Goal: Task Accomplishment & Management: Manage account settings

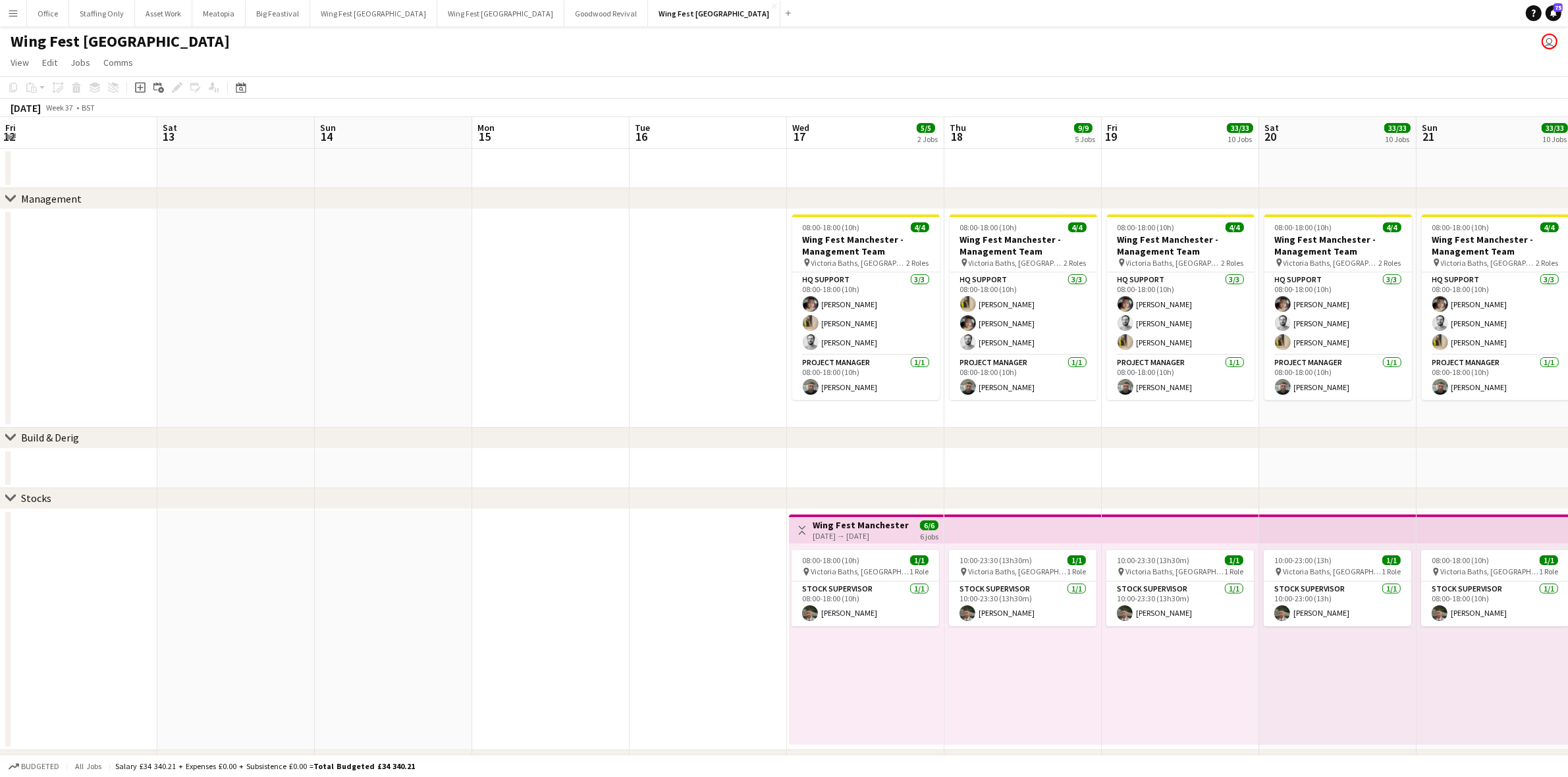
scroll to position [0, 449]
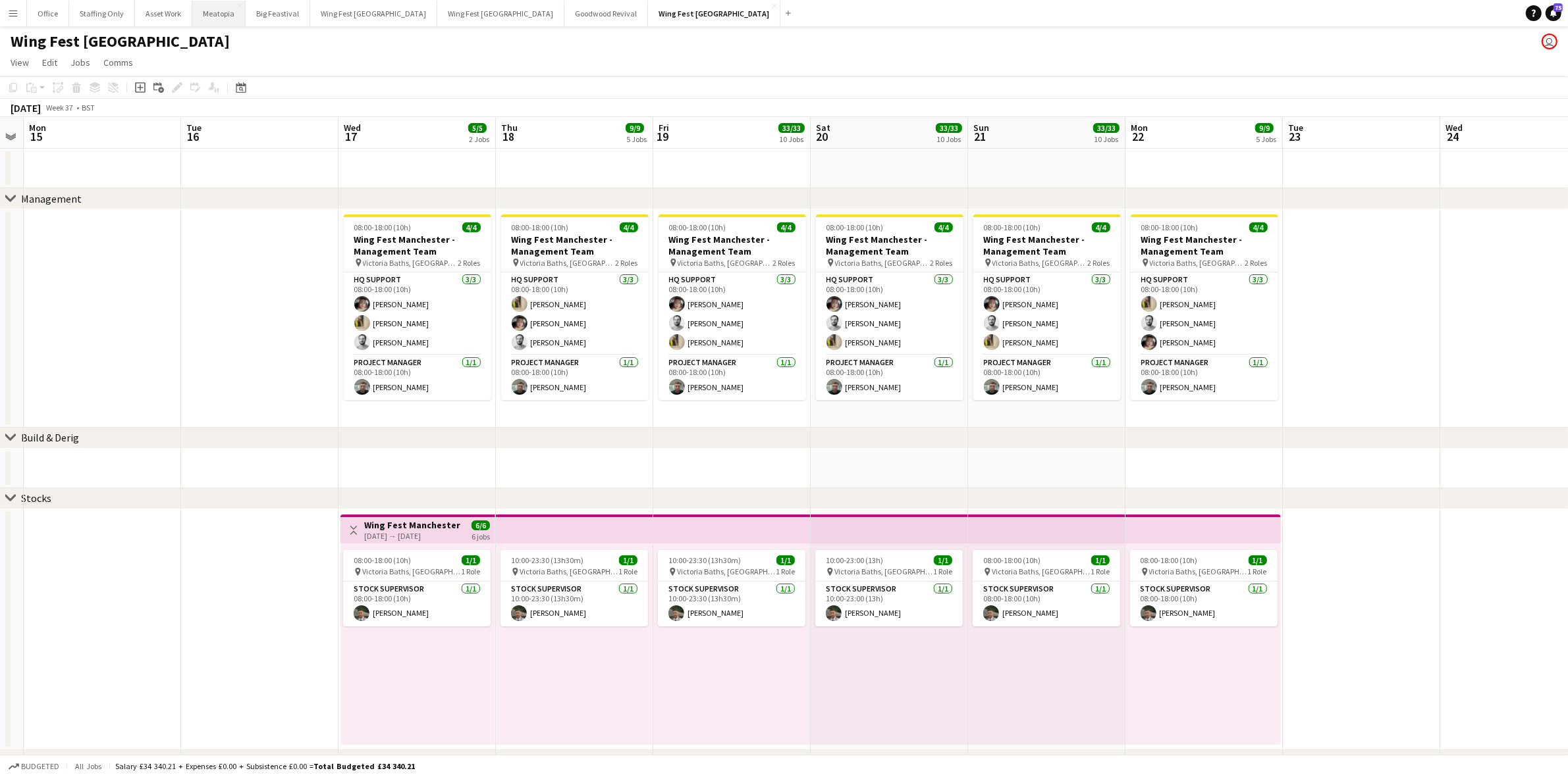
click at [204, 23] on button "Meatopia Close" at bounding box center [218, 13] width 53 height 26
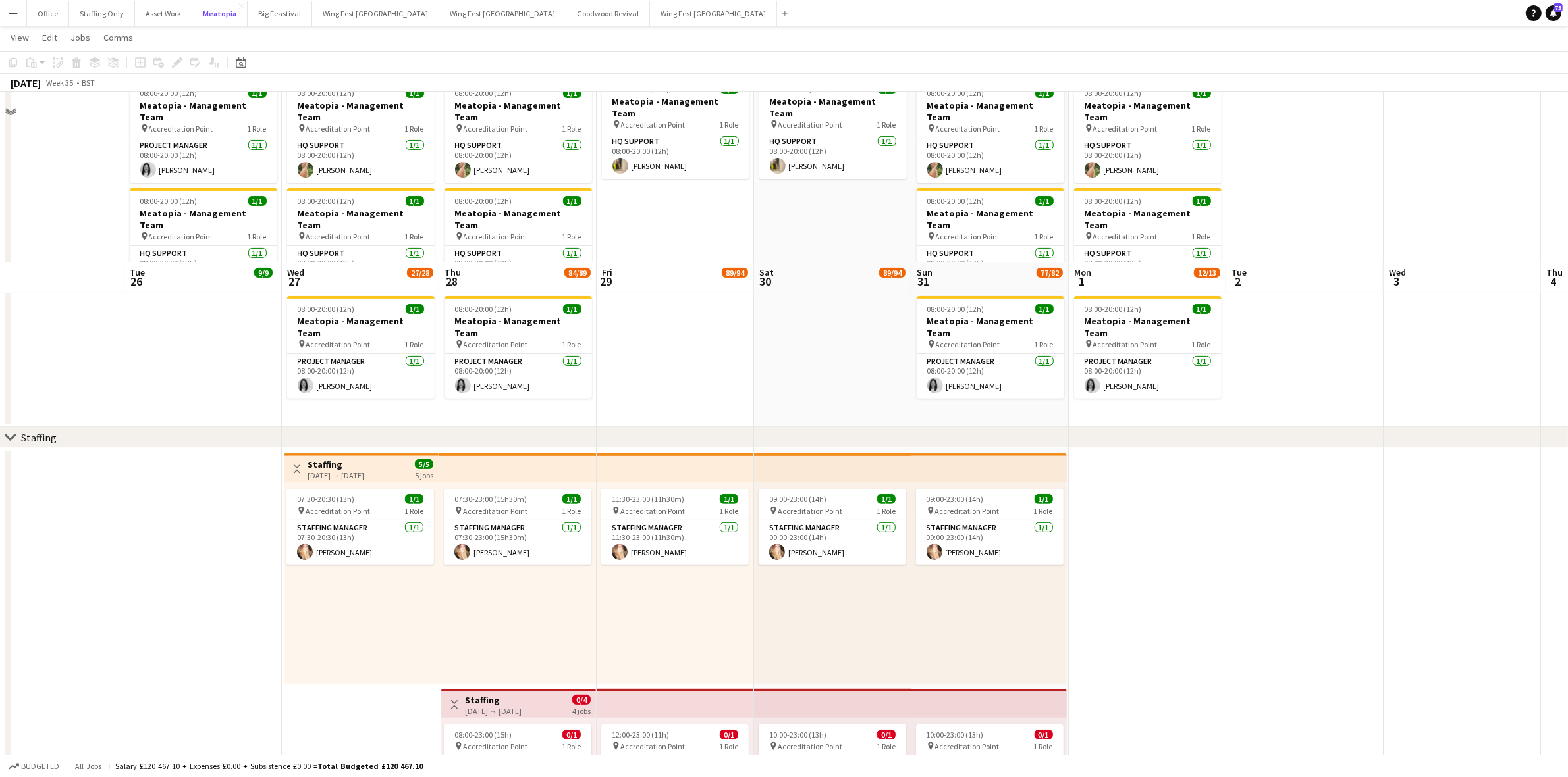
scroll to position [740, 0]
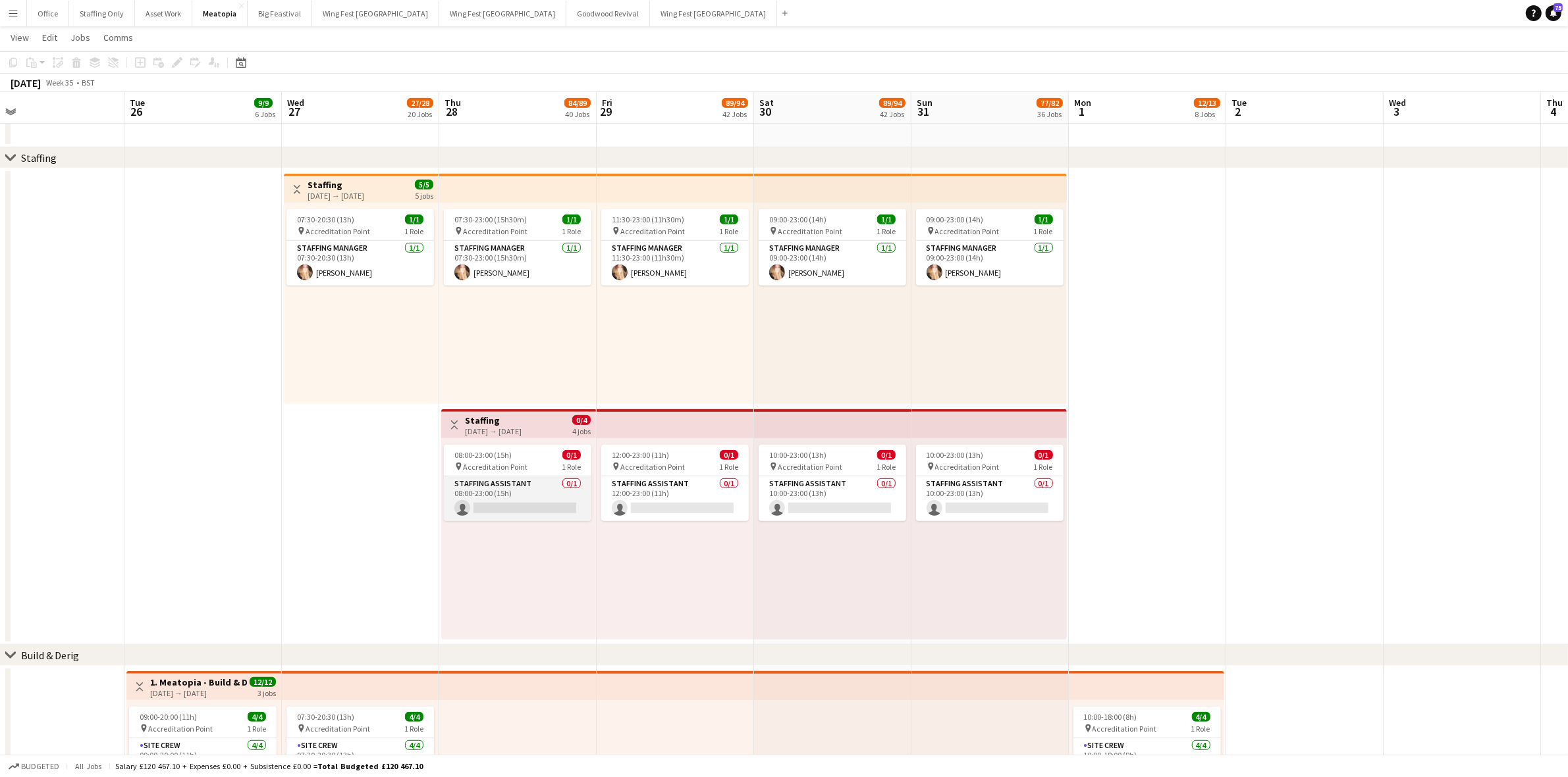
click at [505, 503] on app-card-role "Staffing Assistant 0/1 08:00-23:00 (15h) single-neutral-actions" at bounding box center [517, 498] width 148 height 45
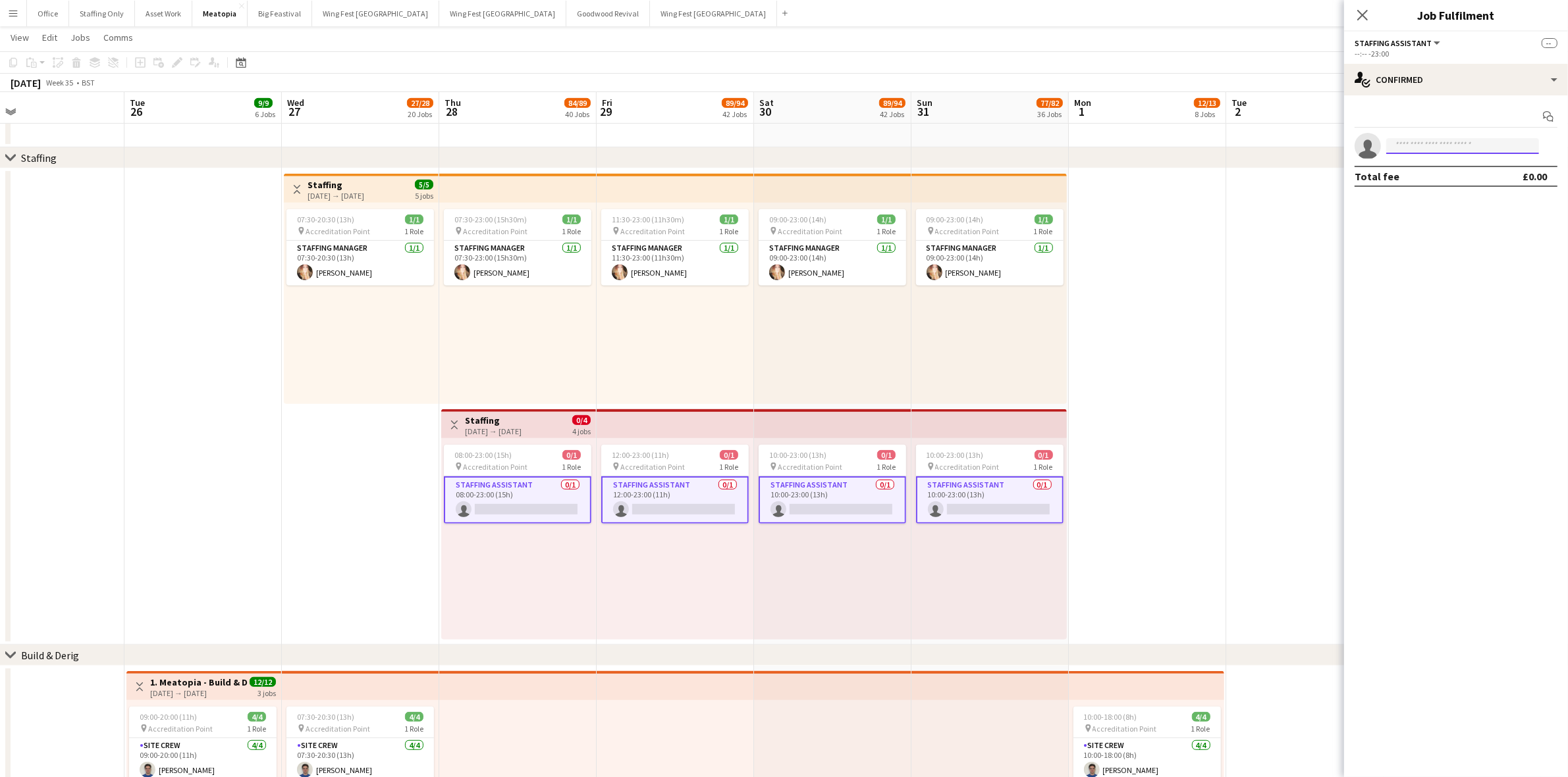
click at [1473, 143] on input at bounding box center [1462, 146] width 153 height 16
type input "*******"
click at [1453, 172] on span "[EMAIL_ADDRESS][DOMAIN_NAME]" at bounding box center [1462, 175] width 132 height 10
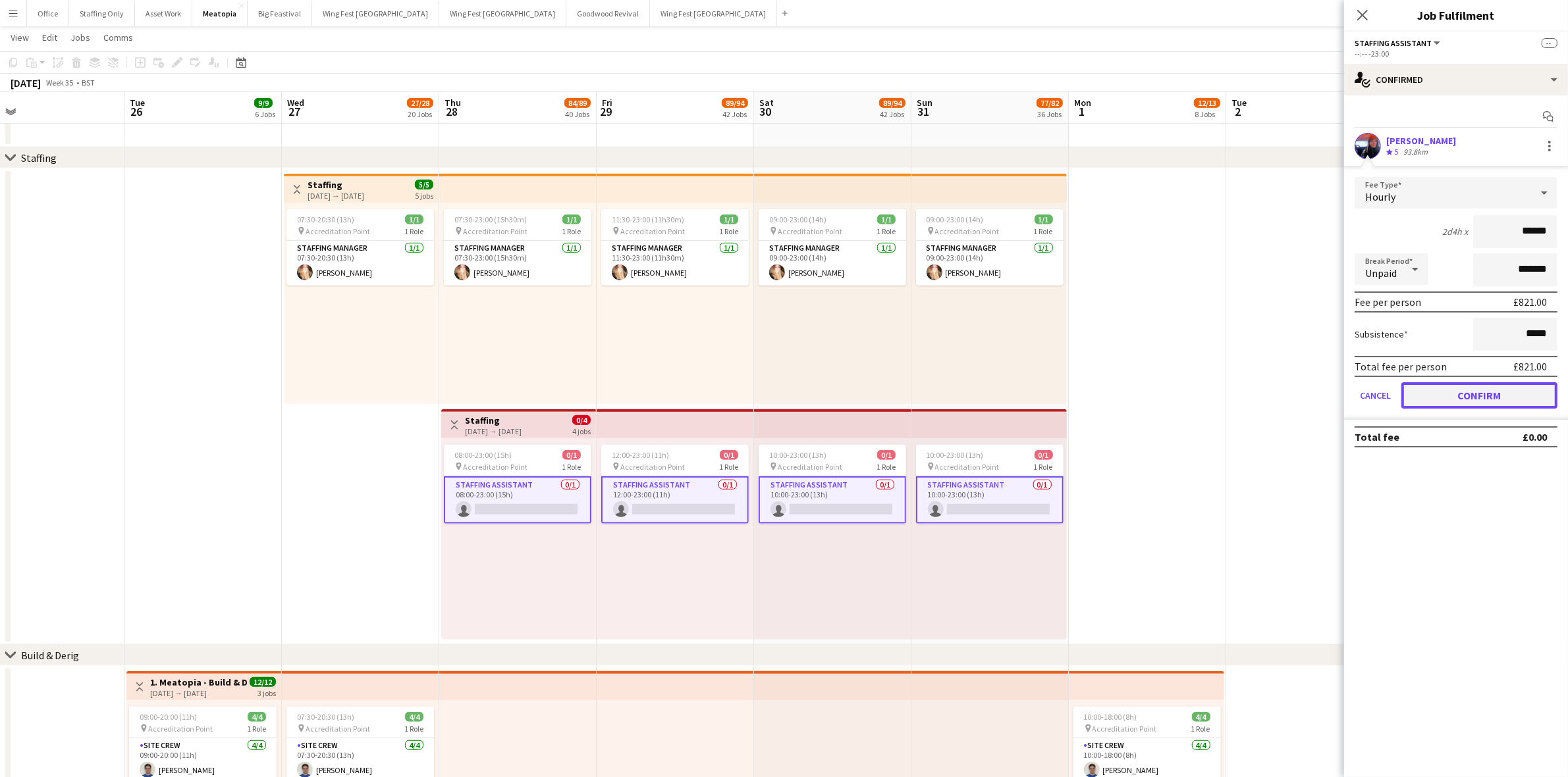
click at [1460, 395] on button "Confirm" at bounding box center [1480, 396] width 156 height 26
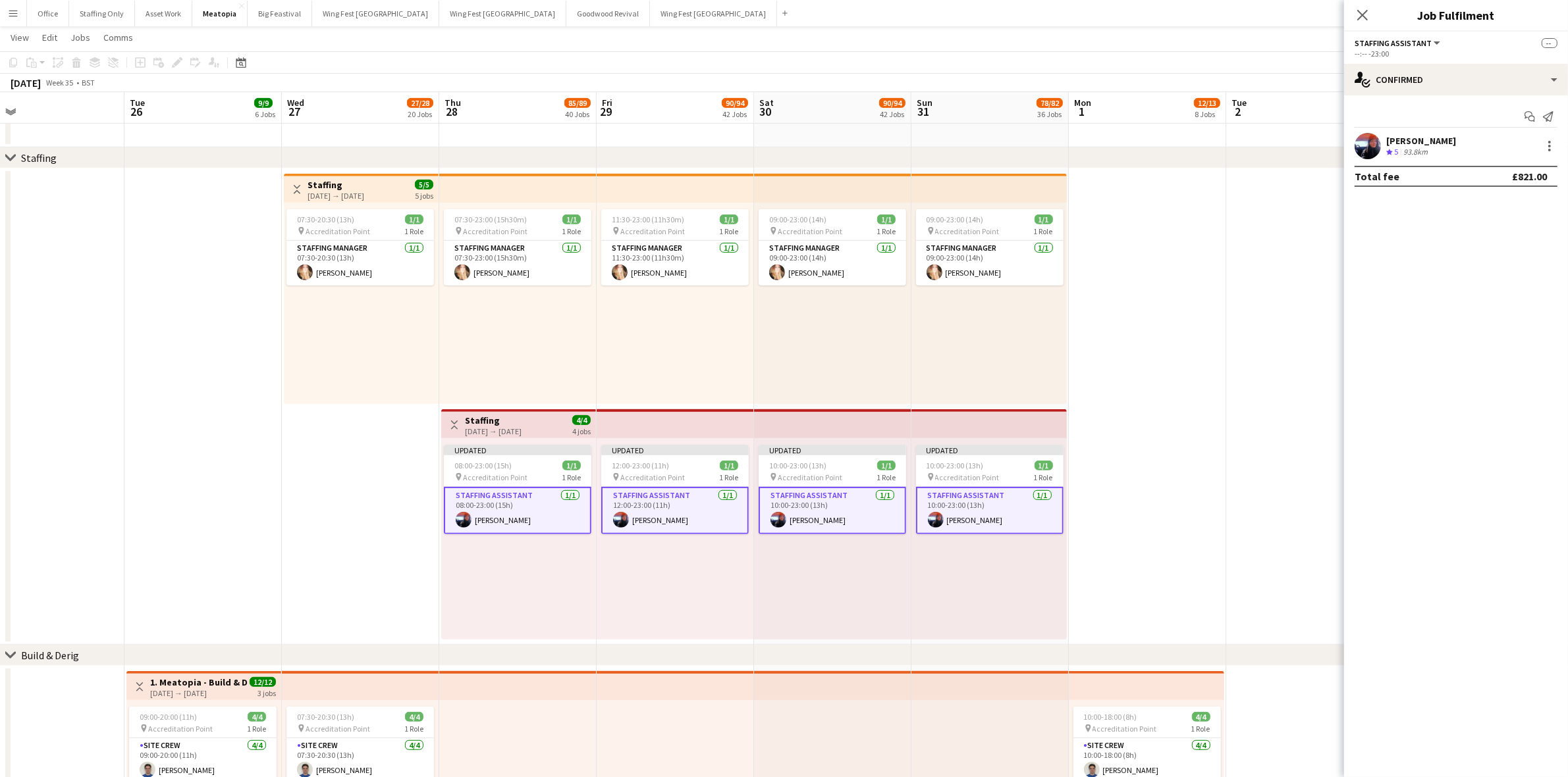
click at [1131, 444] on app-date-cell at bounding box center [1147, 407] width 157 height 476
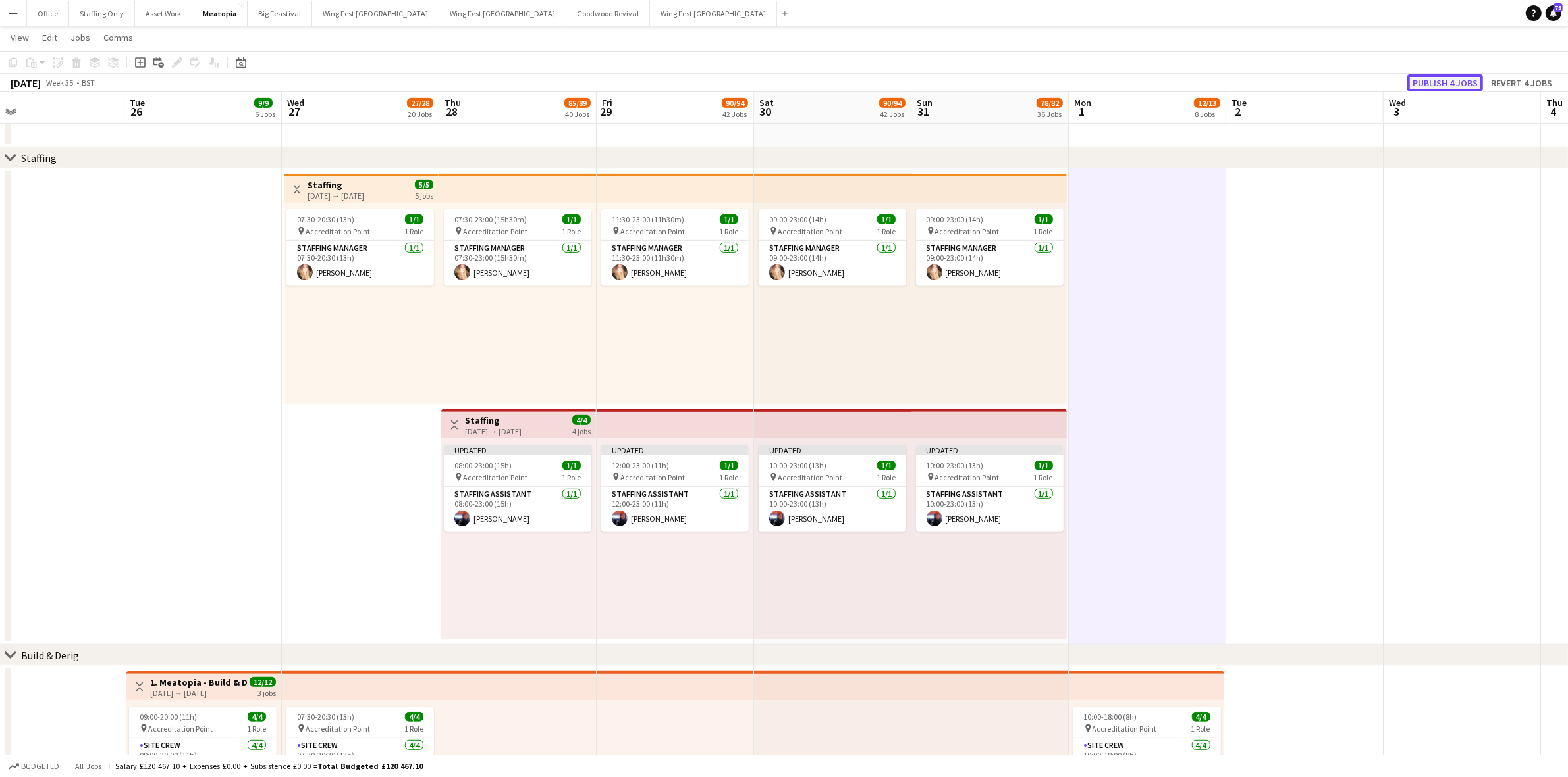
click at [1455, 85] on button "Publish 4 jobs" at bounding box center [1445, 83] width 76 height 17
